Goal: Navigation & Orientation: Find specific page/section

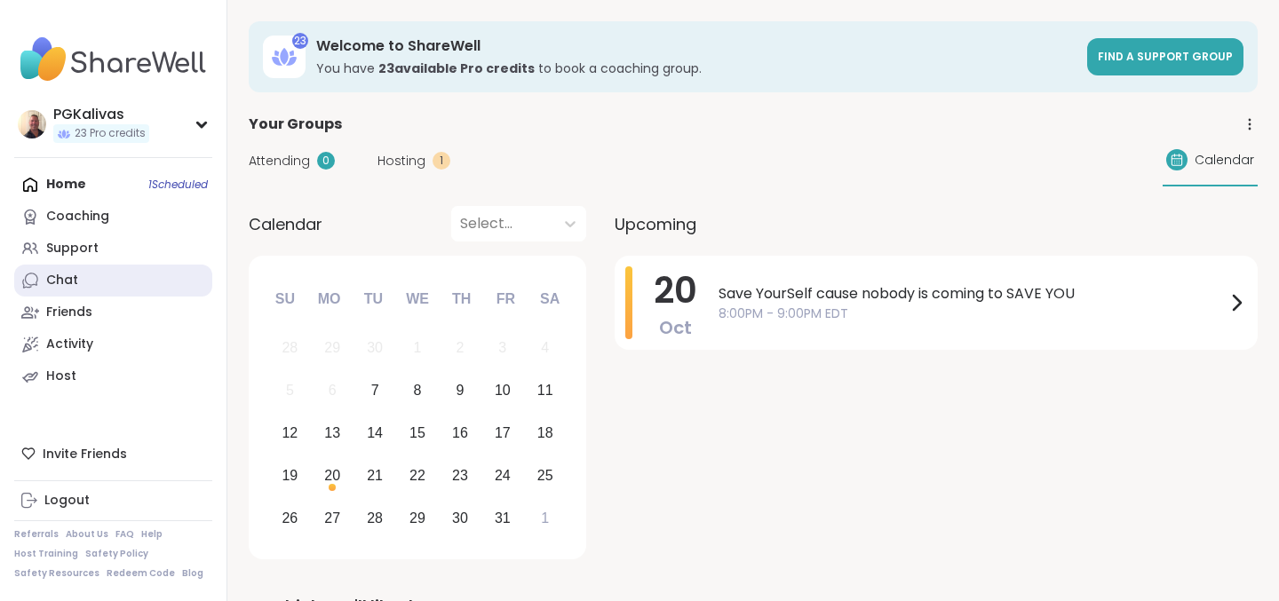
click at [70, 276] on div "Chat" at bounding box center [62, 281] width 32 height 18
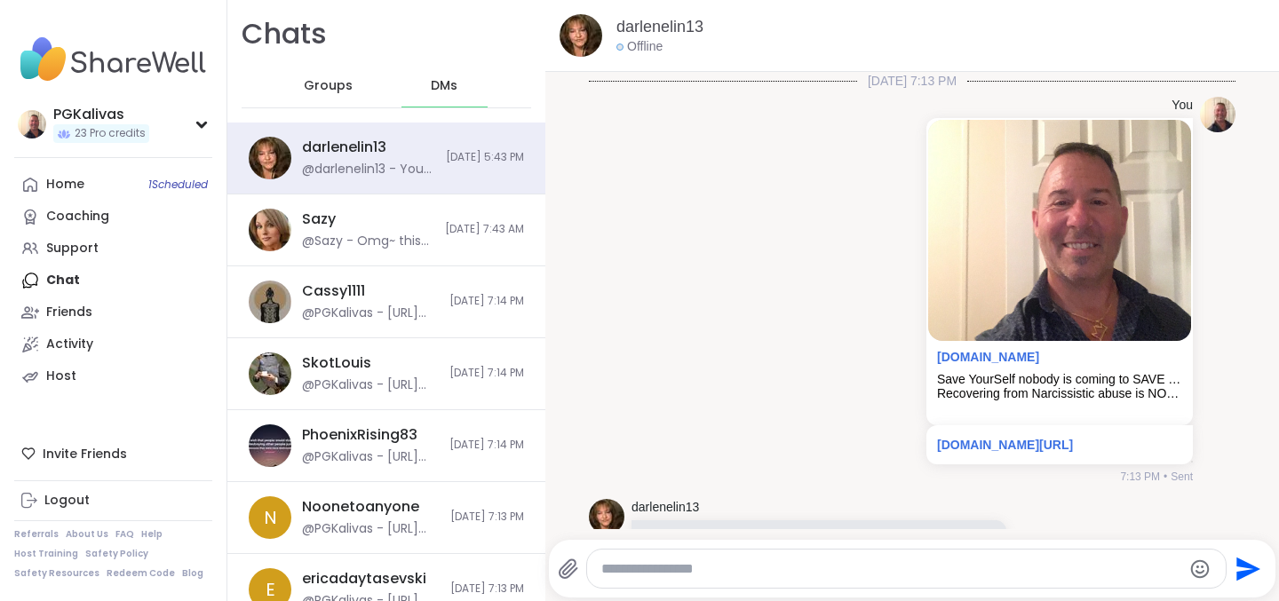
scroll to position [5009, 0]
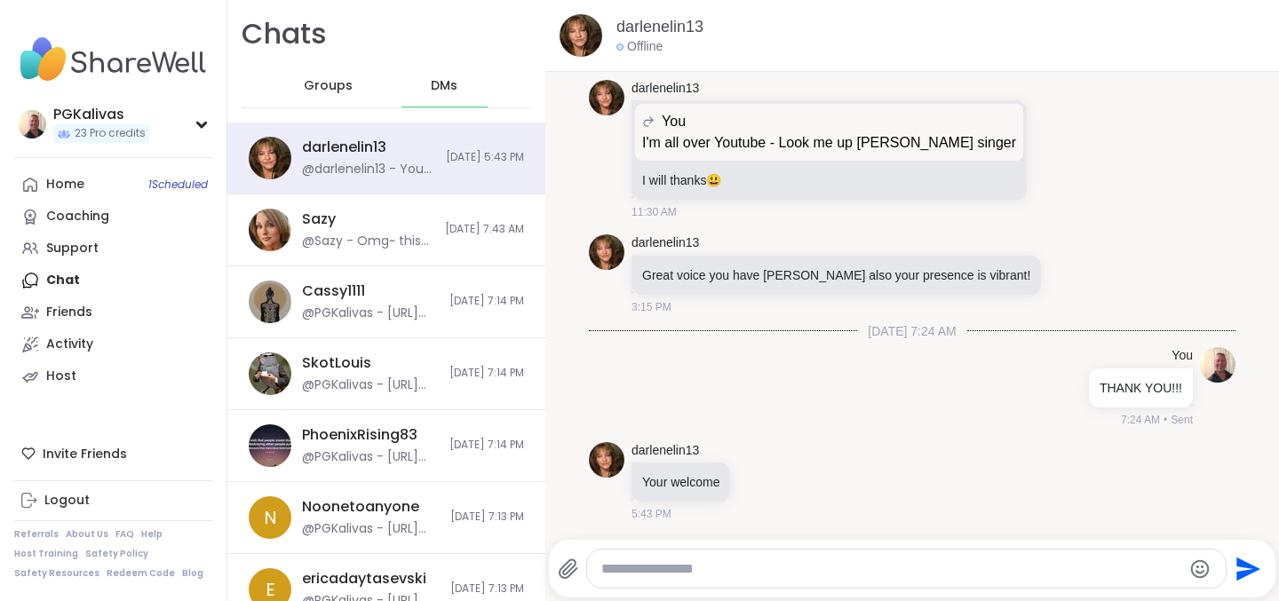
click at [445, 83] on span "DMs" at bounding box center [444, 86] width 27 height 18
click at [342, 87] on span "Groups" at bounding box center [328, 86] width 49 height 18
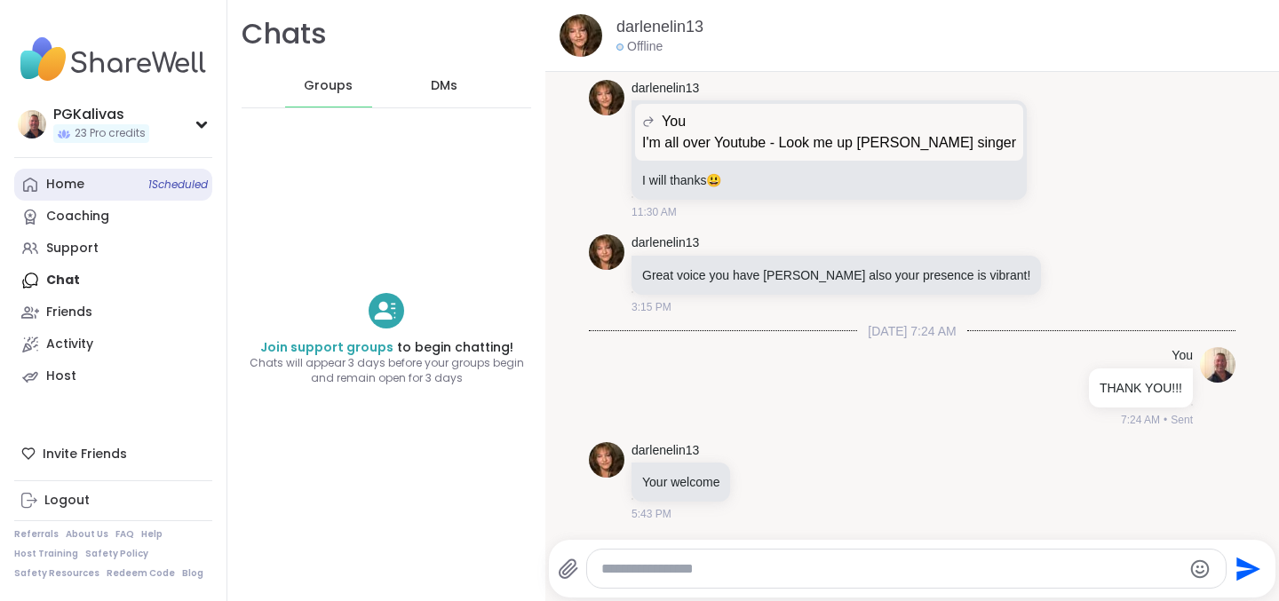
click at [76, 180] on div "Home 1 Scheduled" at bounding box center [65, 185] width 38 height 18
